Goal: Transaction & Acquisition: Obtain resource

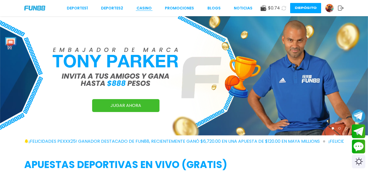
click at [149, 9] on link "CASINO" at bounding box center [144, 8] width 15 height 6
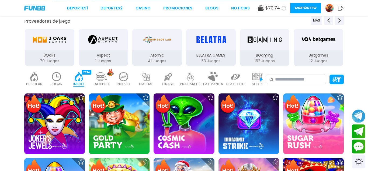
scroll to position [82, 0]
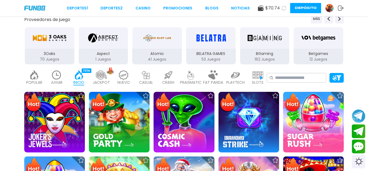
click at [253, 77] on img at bounding box center [258, 74] width 11 height 9
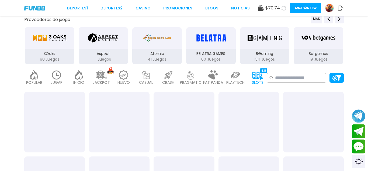
click at [48, 41] on img "3Oaks" at bounding box center [50, 37] width 34 height 15
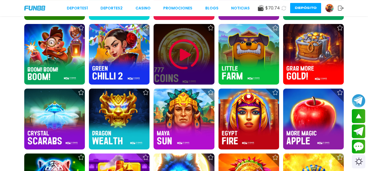
scroll to position [522, 0]
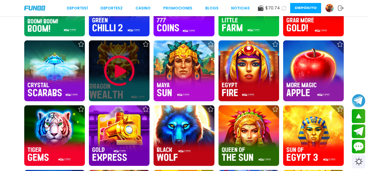
click at [122, 74] on img at bounding box center [119, 71] width 32 height 32
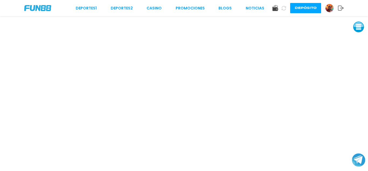
click at [331, 7] on img at bounding box center [330, 8] width 8 height 8
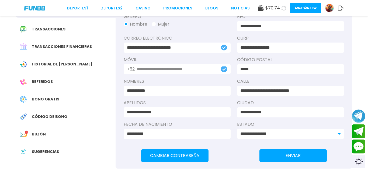
click at [45, 99] on span "Bono Gratis" at bounding box center [45, 100] width 27 height 6
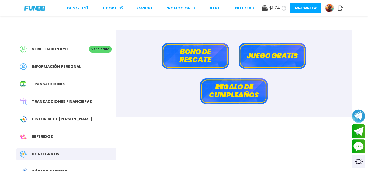
click at [201, 59] on button "Bono de rescate" at bounding box center [195, 56] width 67 height 26
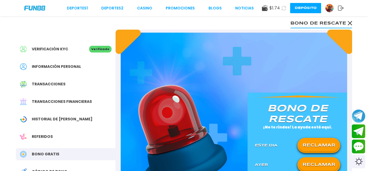
scroll to position [27, 0]
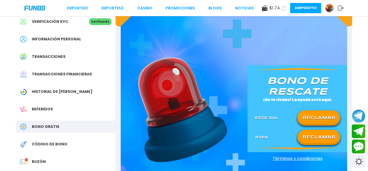
click at [310, 136] on button "RECLAMAR" at bounding box center [318, 137] width 39 height 11
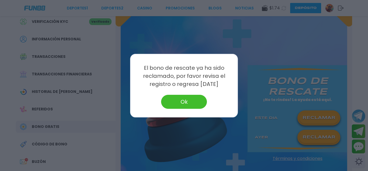
click at [184, 104] on button "Ok" at bounding box center [184, 102] width 46 height 14
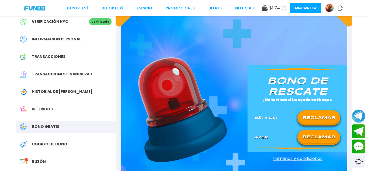
click at [314, 118] on button "RECLAMAR" at bounding box center [318, 117] width 39 height 11
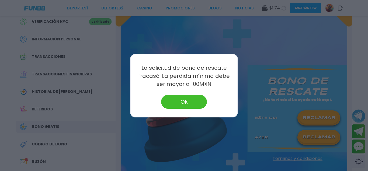
click at [184, 101] on button "Ok" at bounding box center [184, 102] width 46 height 14
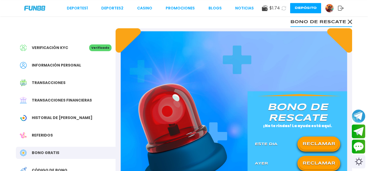
scroll to position [0, 0]
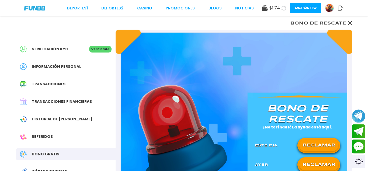
click at [30, 11] on div "Deportes 1 Deportes 2 CASINO Promociones BLOGS NOTICIAS $ 1.74 Depósito" at bounding box center [184, 8] width 368 height 16
click at [31, 10] on img at bounding box center [34, 8] width 21 height 5
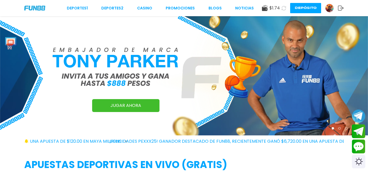
click at [312, 10] on button "Depósito" at bounding box center [305, 8] width 31 height 10
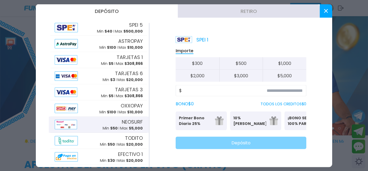
scroll to position [60, 0]
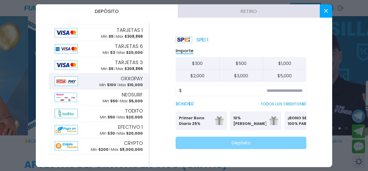
click at [78, 82] on div at bounding box center [68, 81] width 27 height 9
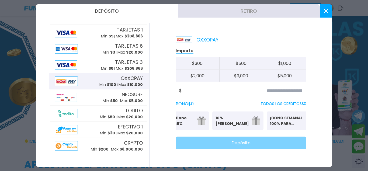
scroll to position [0, 29]
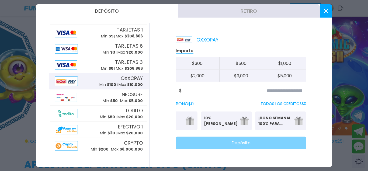
click at [275, 120] on p "¡BONO SEMANAL 100% PARA DEPORTES!" at bounding box center [275, 120] width 33 height 11
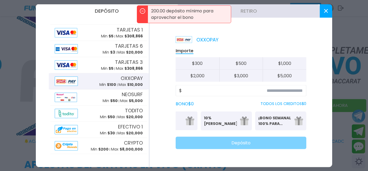
click at [266, 122] on p "¡BONO SEMANAL 100% PARA DEPORTES!" at bounding box center [275, 120] width 33 height 11
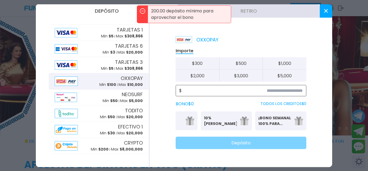
click at [194, 90] on input at bounding box center [242, 90] width 121 height 6
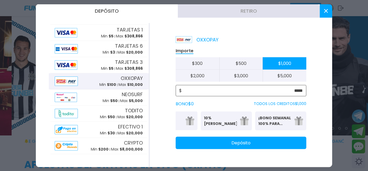
type input "*****"
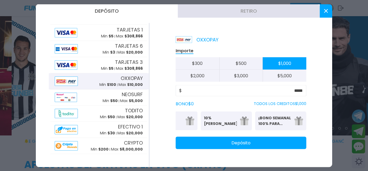
click at [278, 116] on p "¡BONO SEMANAL 100% PARA DEPORTES!" at bounding box center [275, 120] width 33 height 11
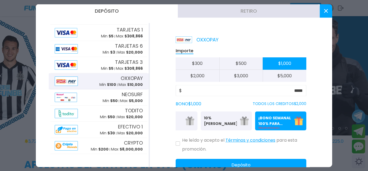
scroll to position [18, 0]
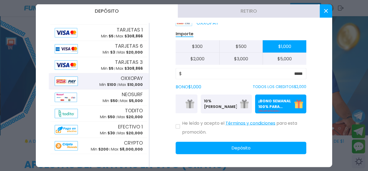
click at [252, 123] on button "Términos y condiciones" at bounding box center [251, 123] width 50 height 11
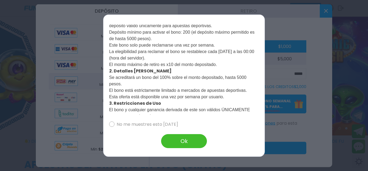
scroll to position [37, 0]
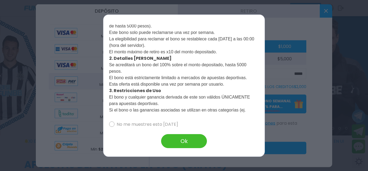
click at [168, 138] on button "Ok" at bounding box center [184, 141] width 46 height 14
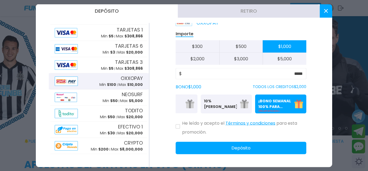
click at [189, 105] on img at bounding box center [190, 103] width 9 height 9
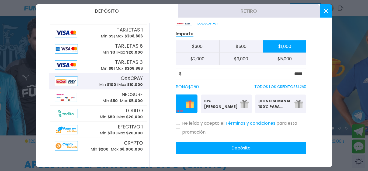
drag, startPoint x: 212, startPoint y: 104, endPoint x: 286, endPoint y: 104, distance: 74.7
click at [294, 103] on div "Primer Bono Diario 25% Se puede solicitar una vez al día 10% Bono Ilimitado Bon…" at bounding box center [241, 103] width 131 height 19
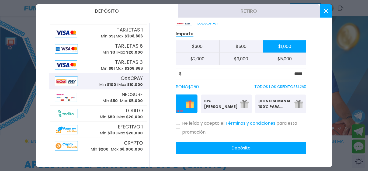
scroll to position [0, 0]
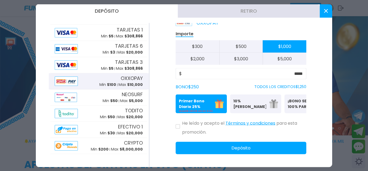
click at [192, 100] on p "Primer Bono Diario 25%" at bounding box center [195, 103] width 33 height 11
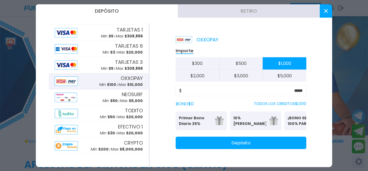
click at [193, 123] on p "Primer Bono Diario 25%" at bounding box center [195, 120] width 33 height 11
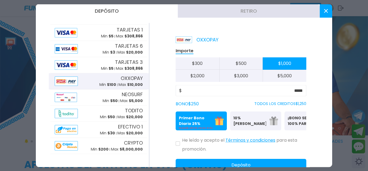
click at [177, 147] on div "He leído y acepto el Términos y condiciones para esta promoción." at bounding box center [241, 144] width 131 height 18
click at [178, 144] on icon at bounding box center [178, 144] width 2 height 2
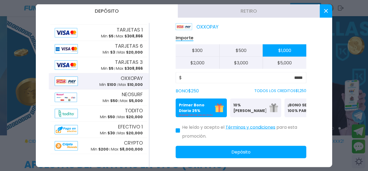
scroll to position [18, 0]
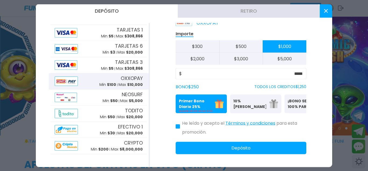
click at [179, 126] on icon at bounding box center [178, 127] width 2 height 2
click at [180, 128] on button at bounding box center [178, 127] width 4 height 4
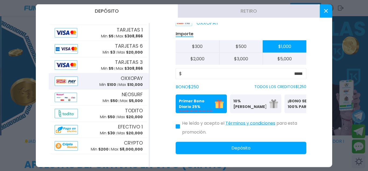
click at [187, 105] on p "Primer Bono Diario 25%" at bounding box center [195, 103] width 33 height 11
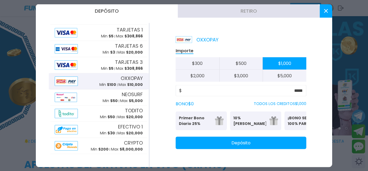
click at [190, 122] on p "Primer Bono Diario 25%" at bounding box center [195, 120] width 33 height 11
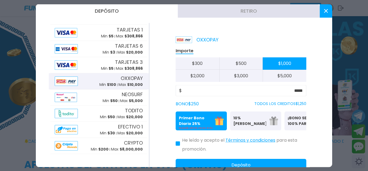
click at [178, 148] on div "He leído y acepto el Términos y condiciones para esta promoción." at bounding box center [241, 144] width 131 height 18
click at [178, 147] on div "He leído y acepto el Términos y condiciones para esta promoción." at bounding box center [241, 144] width 131 height 18
click at [178, 145] on button at bounding box center [178, 144] width 4 height 4
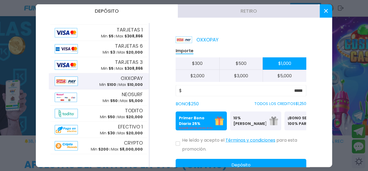
click at [178, 145] on button at bounding box center [178, 144] width 4 height 4
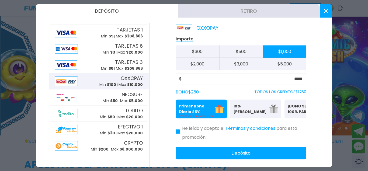
scroll to position [18, 0]
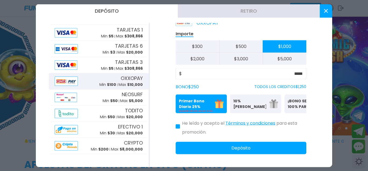
click at [73, 81] on img at bounding box center [66, 81] width 23 height 9
click at [215, 147] on button "Depósito" at bounding box center [241, 148] width 131 height 12
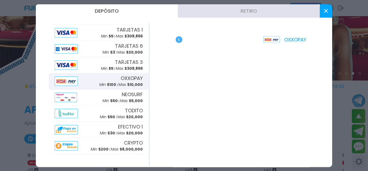
scroll to position [82, 0]
